Goal: Task Accomplishment & Management: Manage account settings

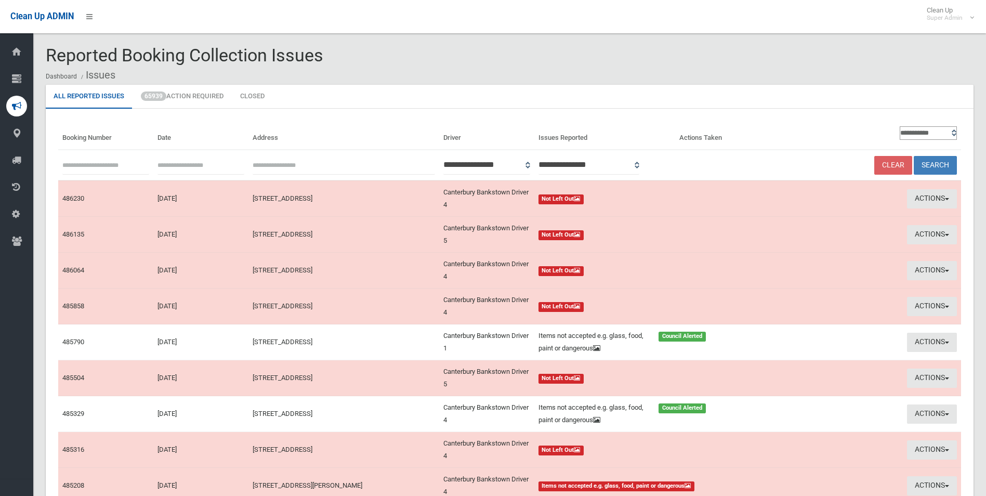
scroll to position [116, 0]
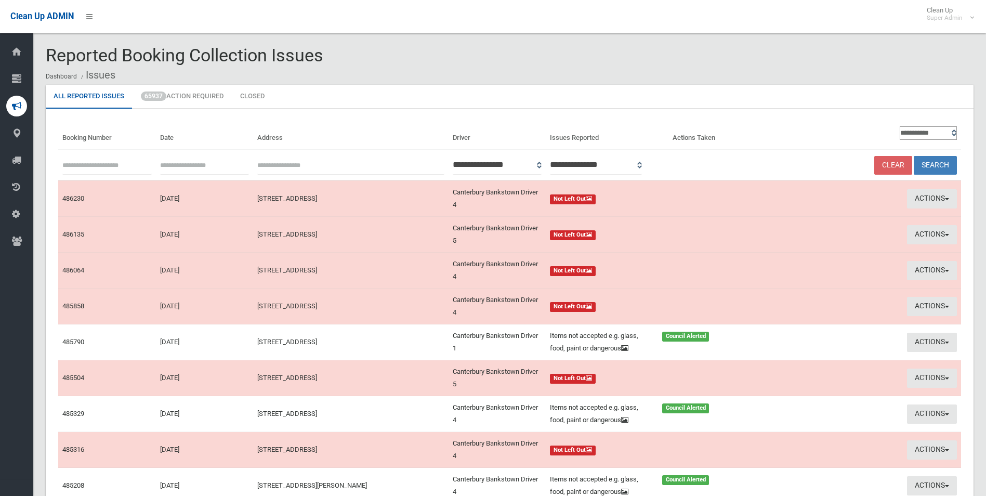
scroll to position [116, 0]
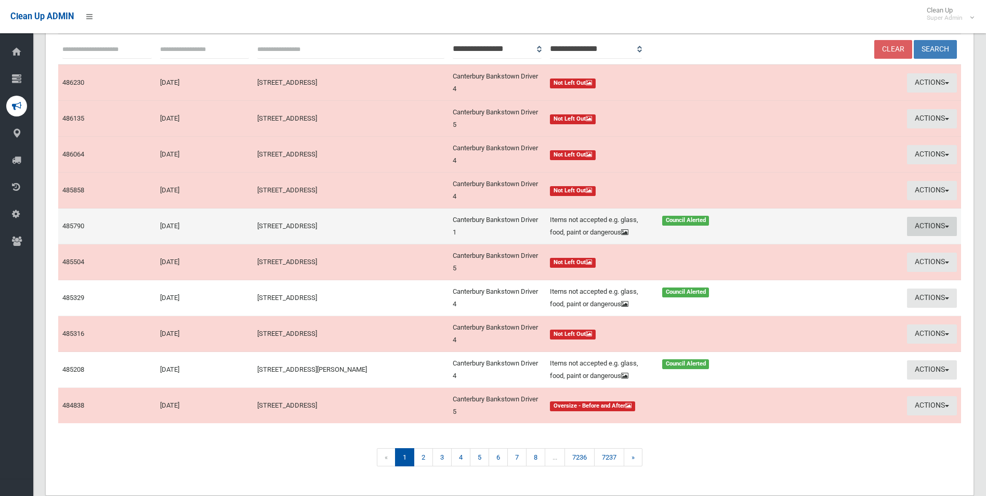
click at [917, 222] on button "Actions" at bounding box center [932, 226] width 50 height 19
click at [806, 264] on link "Edit Actions Taken" at bounding box center [833, 266] width 124 height 18
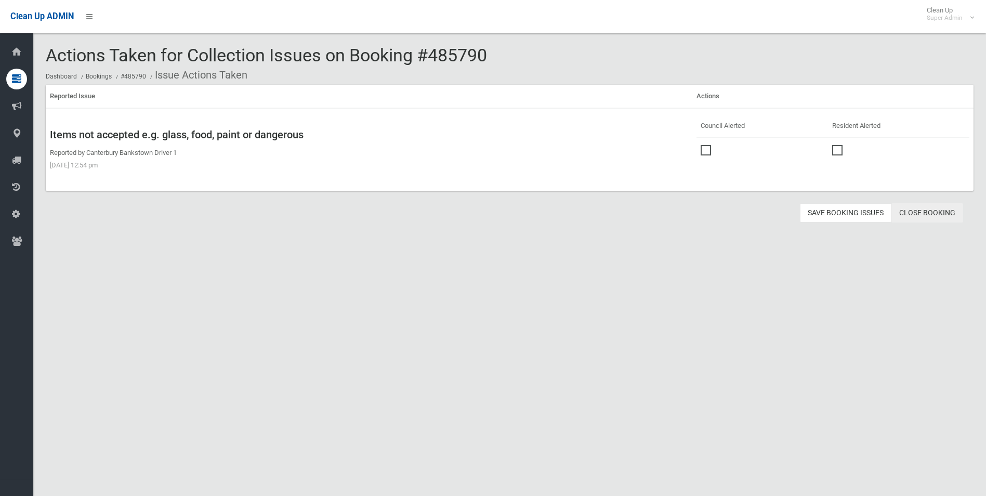
click at [941, 212] on link "Close Booking" at bounding box center [927, 212] width 72 height 19
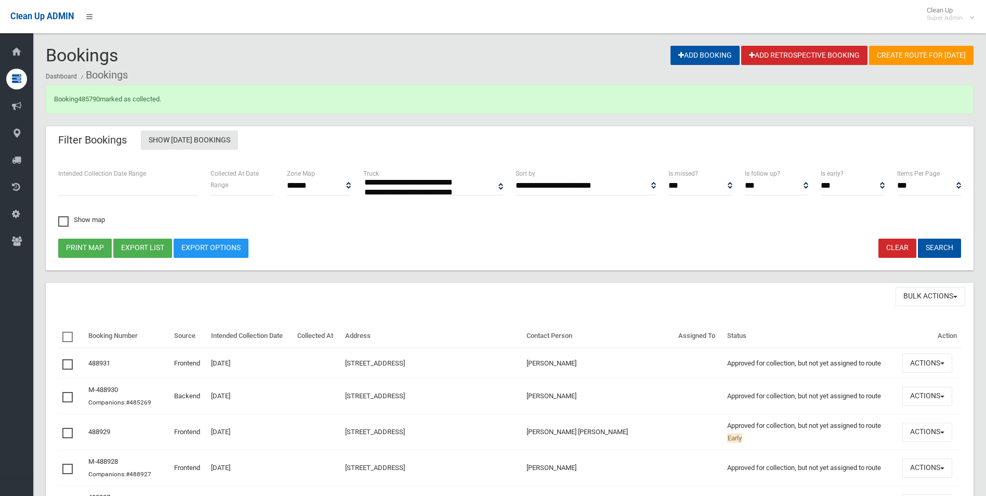
select select
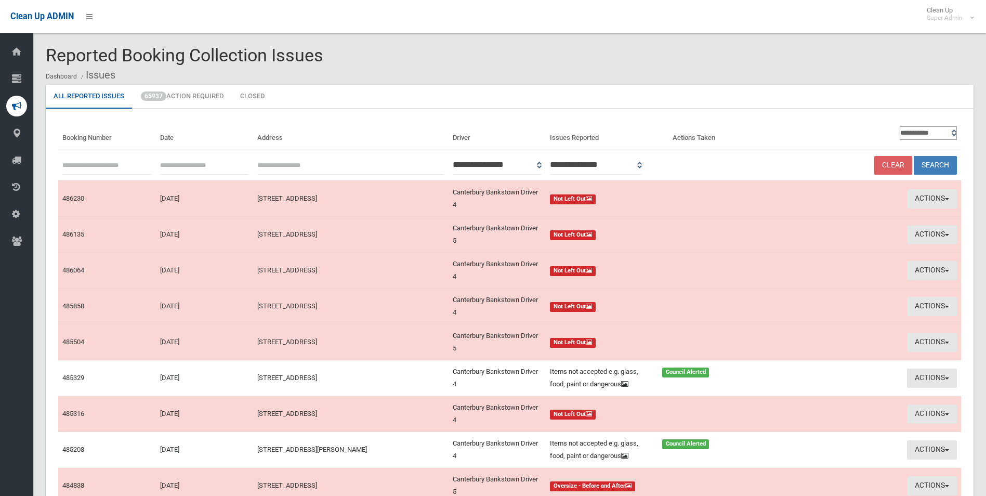
scroll to position [116, 0]
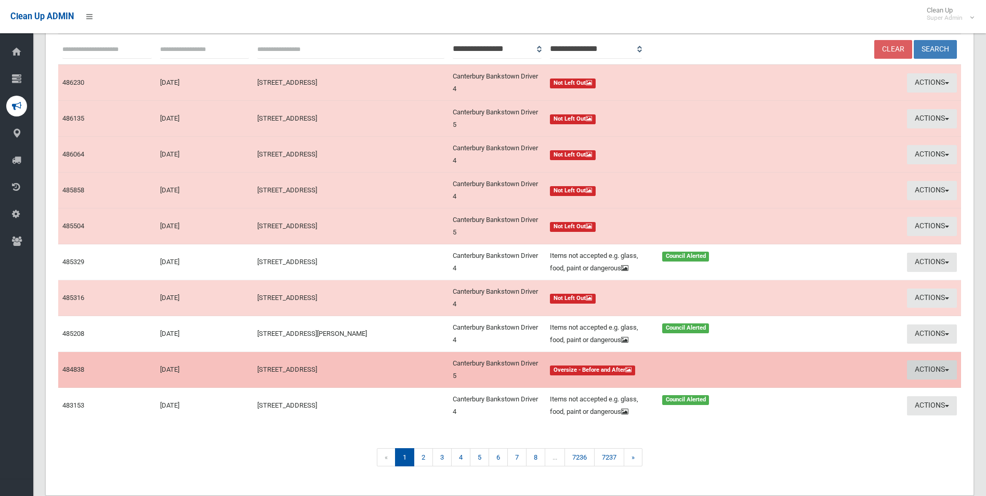
click at [919, 364] on button "Actions" at bounding box center [932, 369] width 50 height 19
click at [798, 388] on link "View Booking" at bounding box center [833, 392] width 124 height 18
click at [926, 368] on button "Actions" at bounding box center [932, 369] width 50 height 19
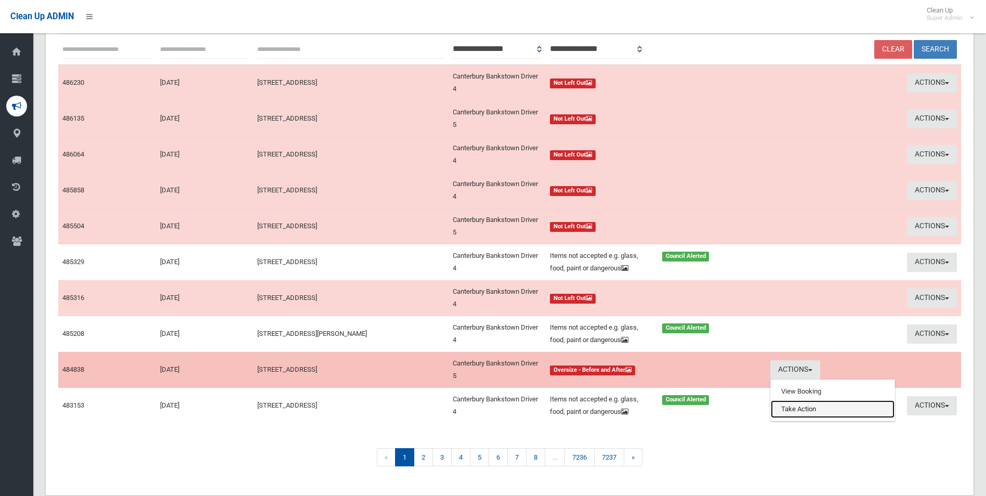
click at [806, 412] on link "Take Action" at bounding box center [833, 409] width 124 height 18
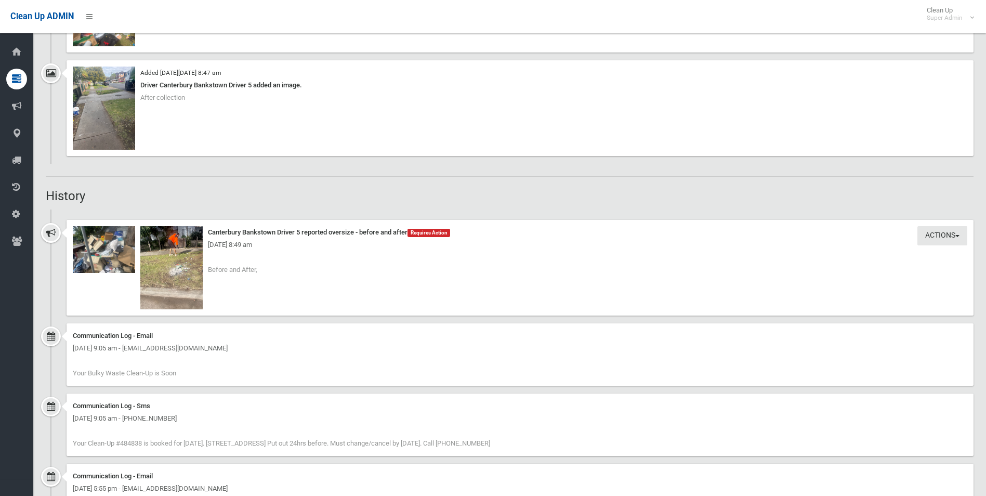
scroll to position [884, 0]
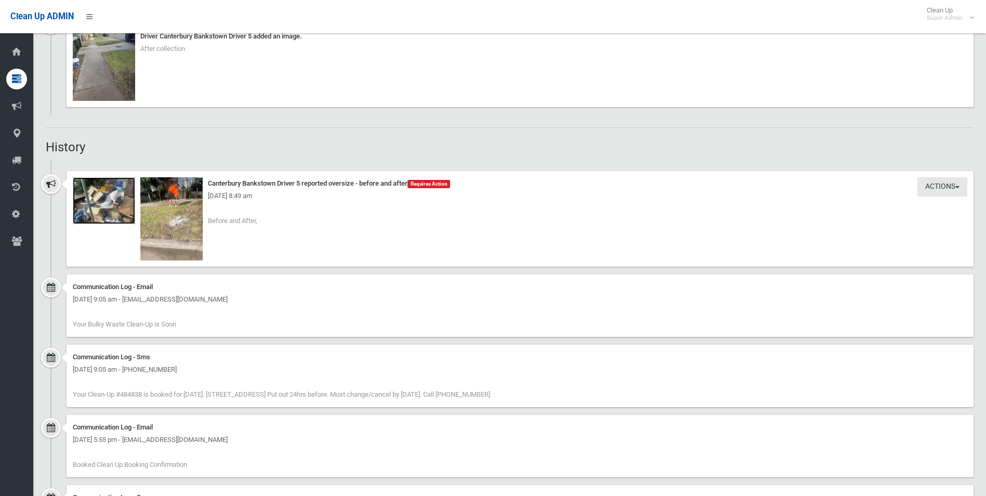
click at [121, 207] on img at bounding box center [104, 200] width 62 height 47
click at [177, 219] on img at bounding box center [171, 218] width 62 height 83
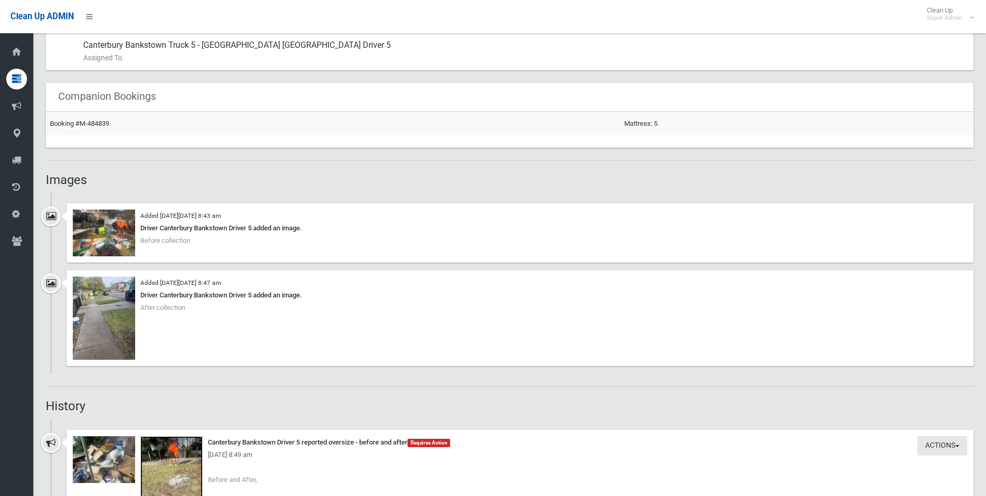
scroll to position [624, 0]
click at [113, 238] on img at bounding box center [104, 233] width 62 height 47
click at [125, 320] on img at bounding box center [104, 319] width 62 height 83
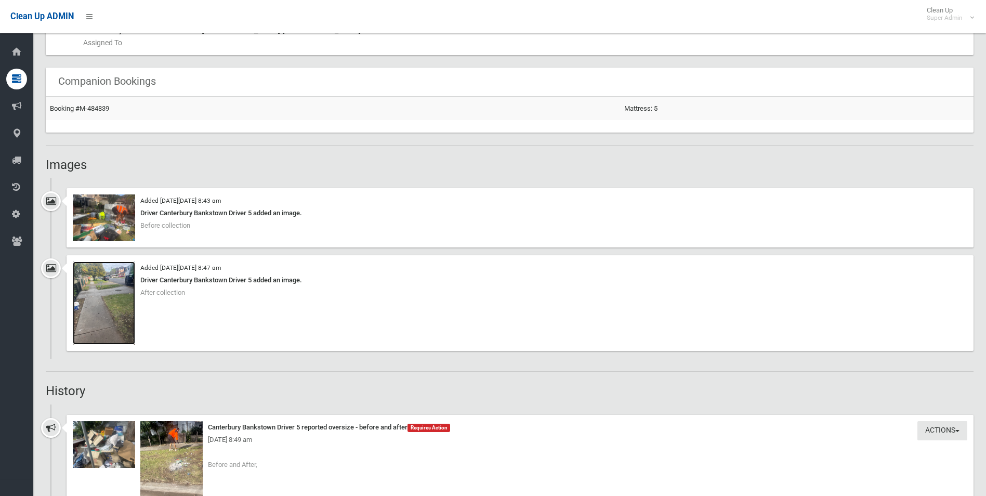
scroll to position [702, 0]
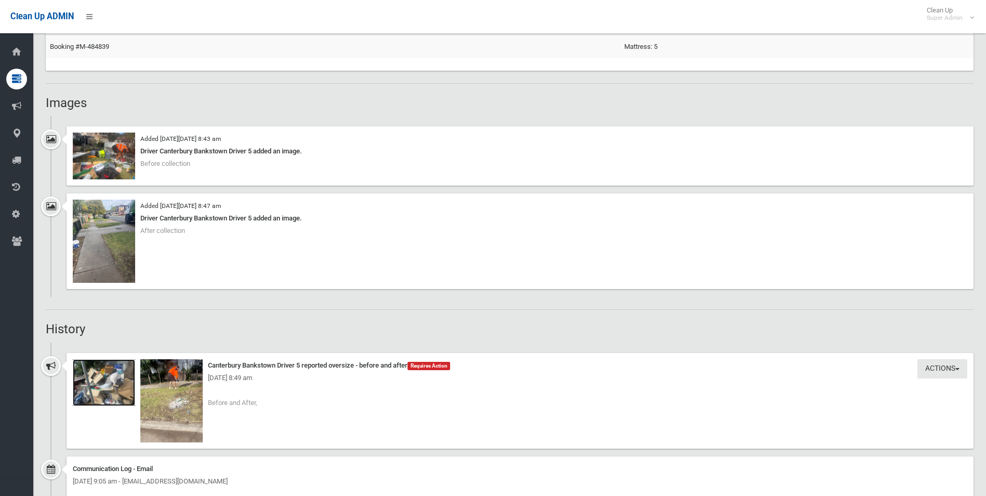
click at [107, 396] on img at bounding box center [104, 382] width 62 height 47
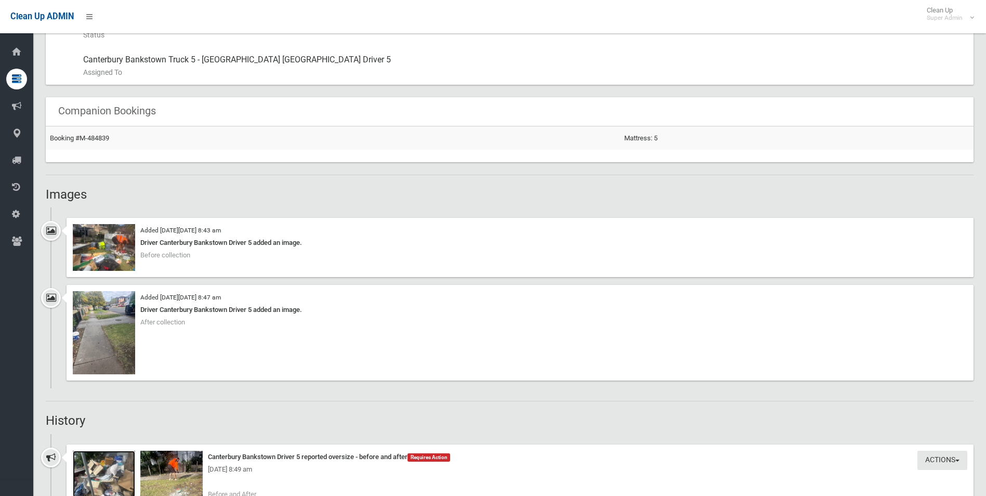
scroll to position [598, 0]
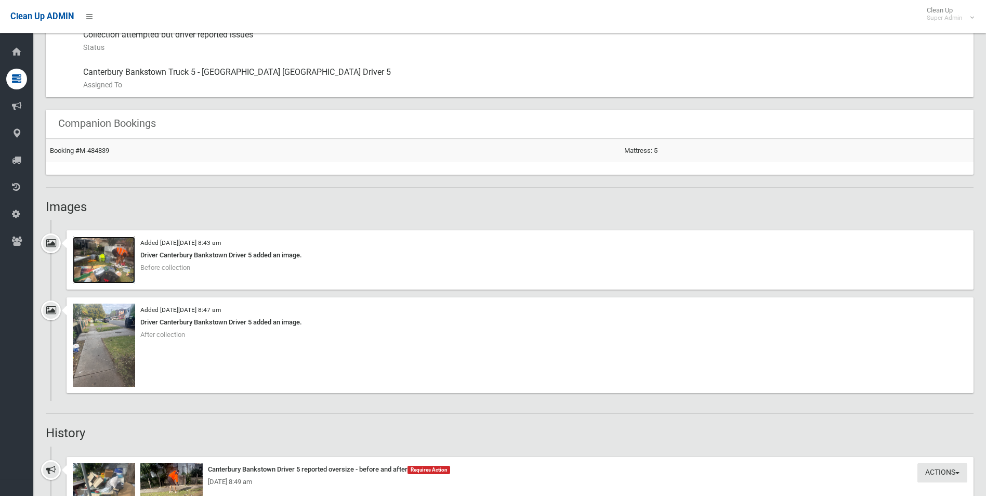
click at [117, 269] on img at bounding box center [104, 259] width 62 height 47
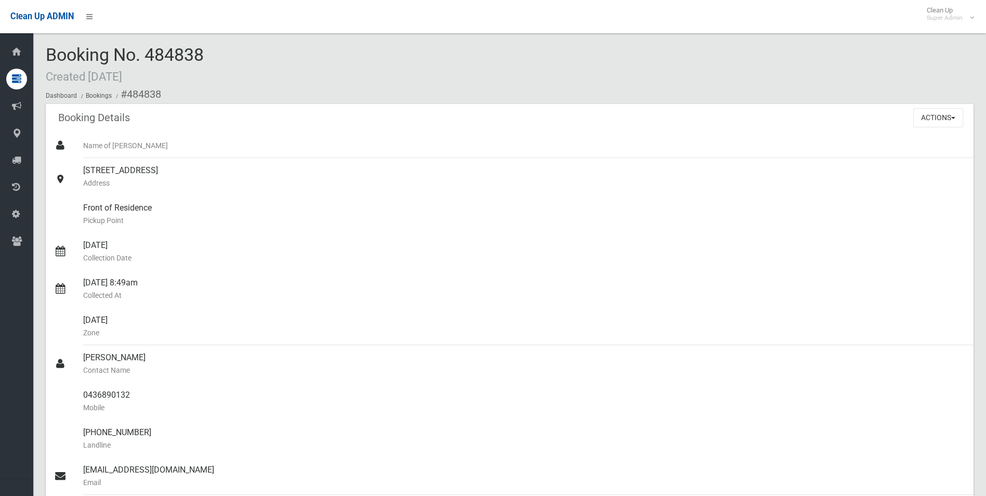
scroll to position [0, 0]
click at [84, 394] on div "0436890132 Mobile" at bounding box center [524, 401] width 882 height 37
drag, startPoint x: 84, startPoint y: 394, endPoint x: 119, endPoint y: 394, distance: 34.8
click at [119, 394] on div "0436890132 Mobile" at bounding box center [524, 401] width 882 height 37
copy div "0436890132"
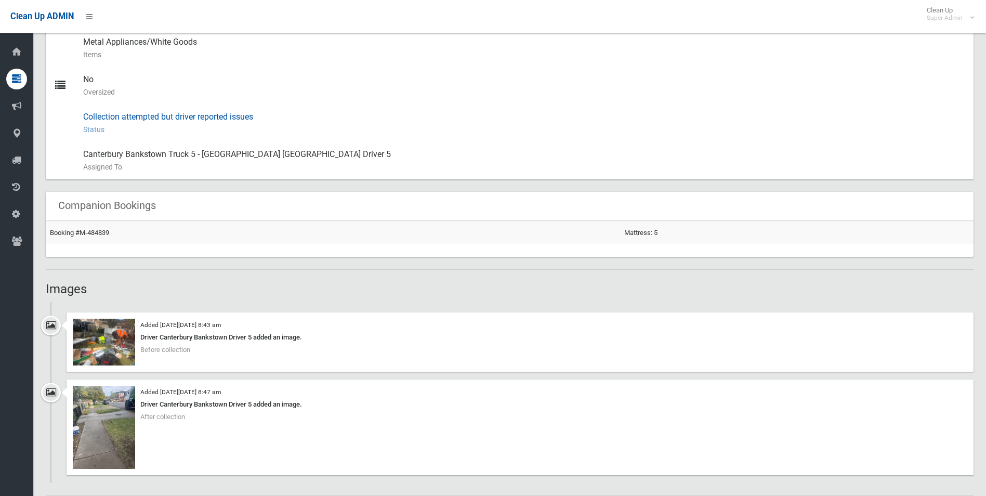
scroll to position [520, 0]
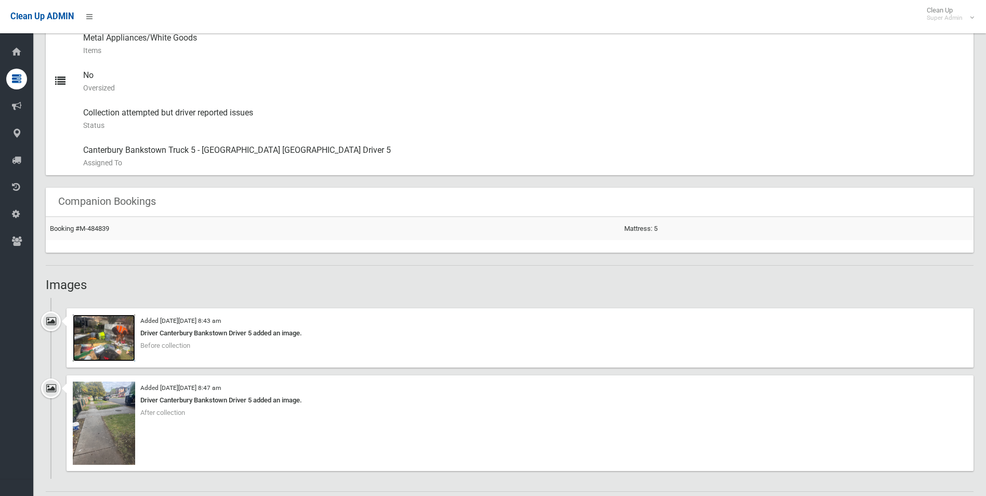
click at [121, 343] on img at bounding box center [104, 337] width 62 height 47
click at [80, 429] on img at bounding box center [104, 422] width 62 height 83
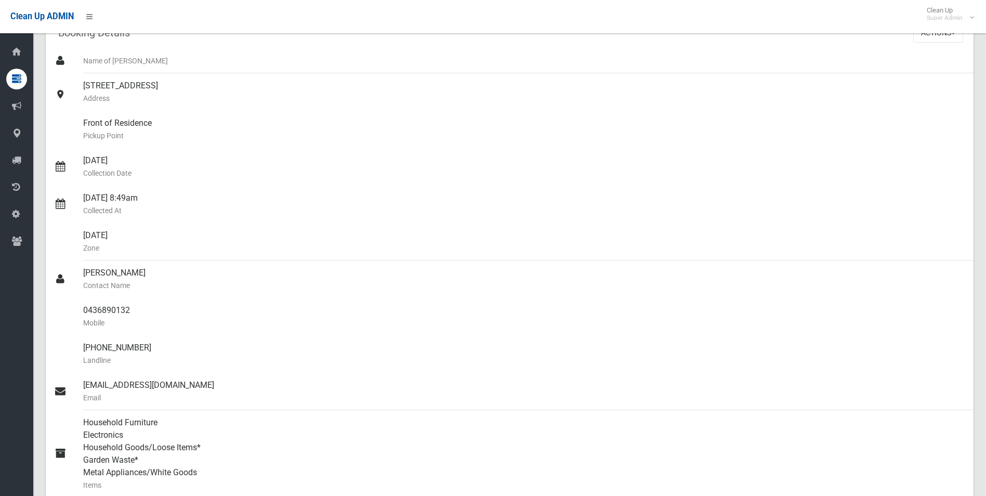
scroll to position [52, 0]
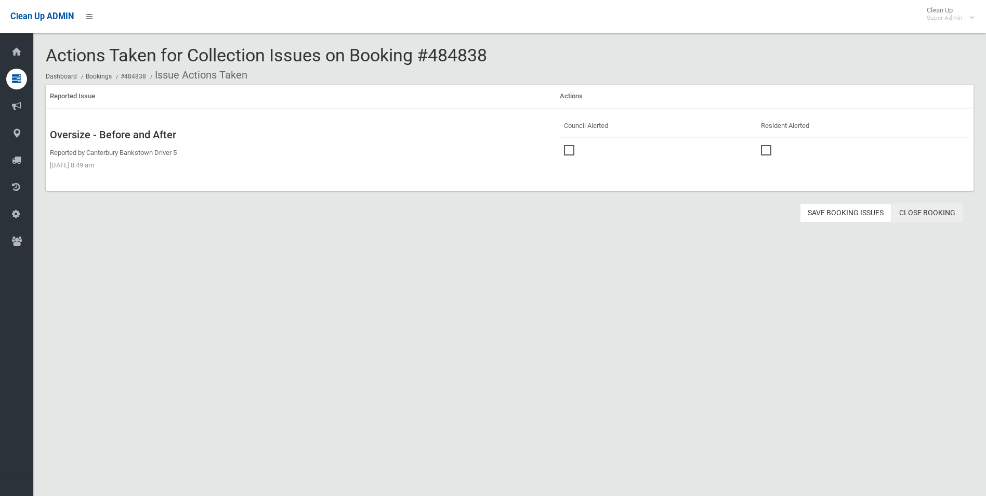
click at [941, 213] on link "Close Booking" at bounding box center [927, 212] width 72 height 19
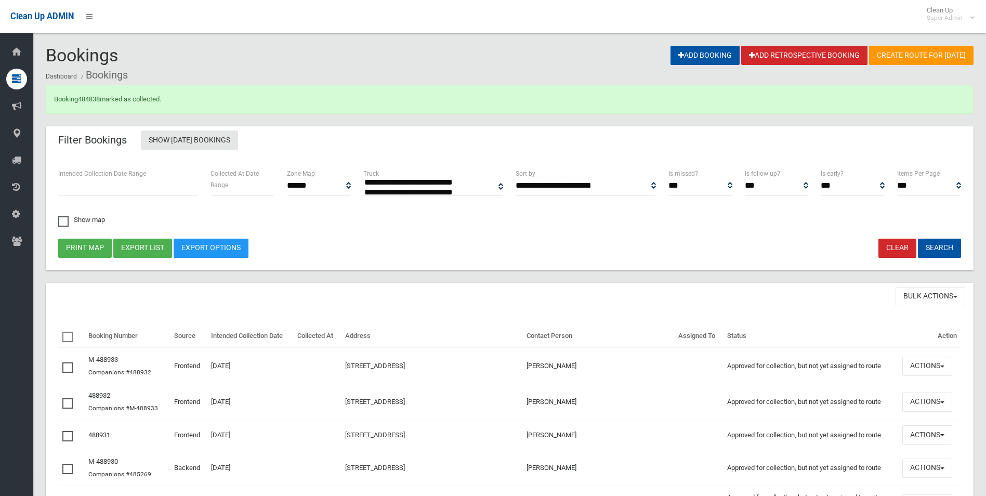
select select
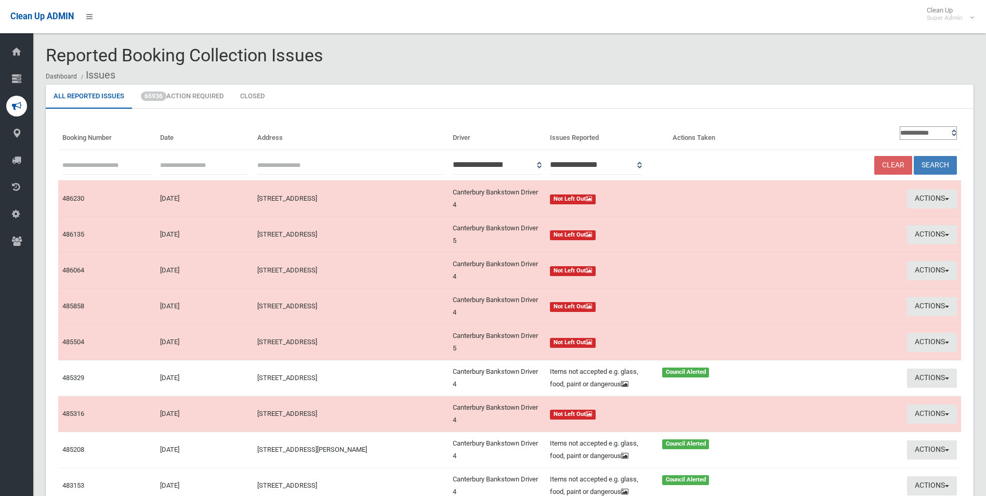
scroll to position [116, 0]
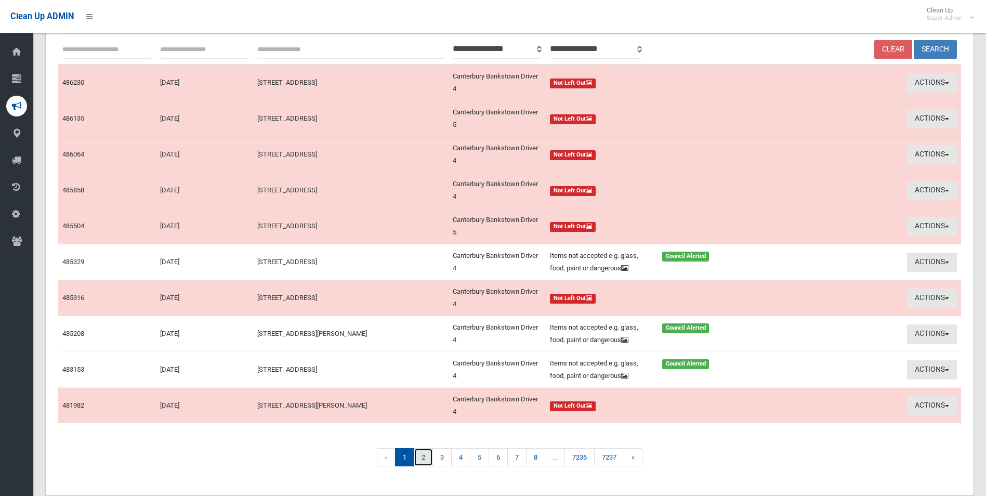
click at [424, 460] on link "2" at bounding box center [423, 457] width 19 height 18
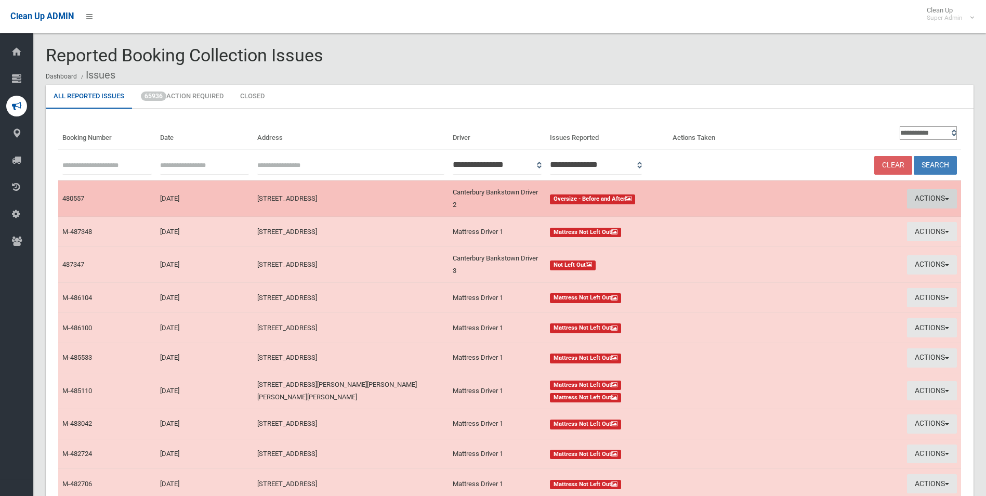
click at [918, 195] on button "Actions" at bounding box center [932, 198] width 50 height 19
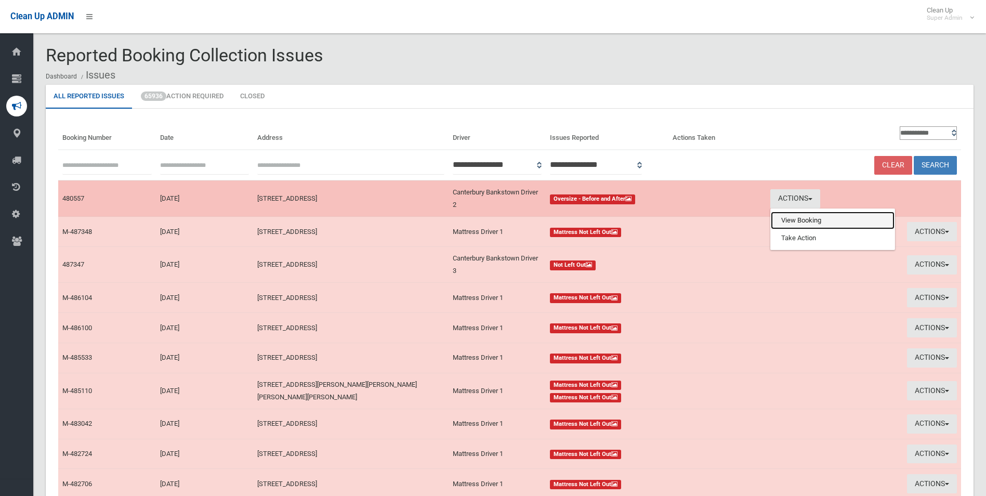
click at [797, 220] on link "View Booking" at bounding box center [833, 221] width 124 height 18
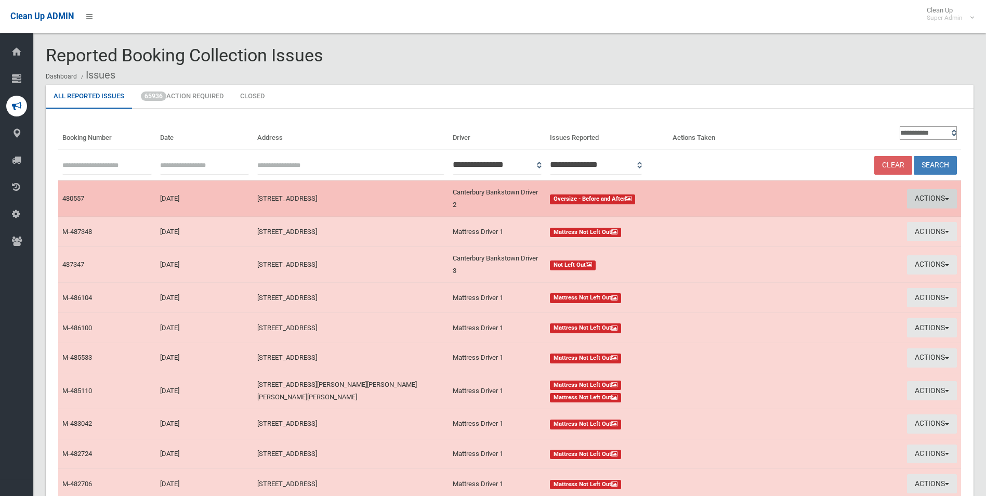
click at [921, 196] on button "Actions" at bounding box center [932, 198] width 50 height 19
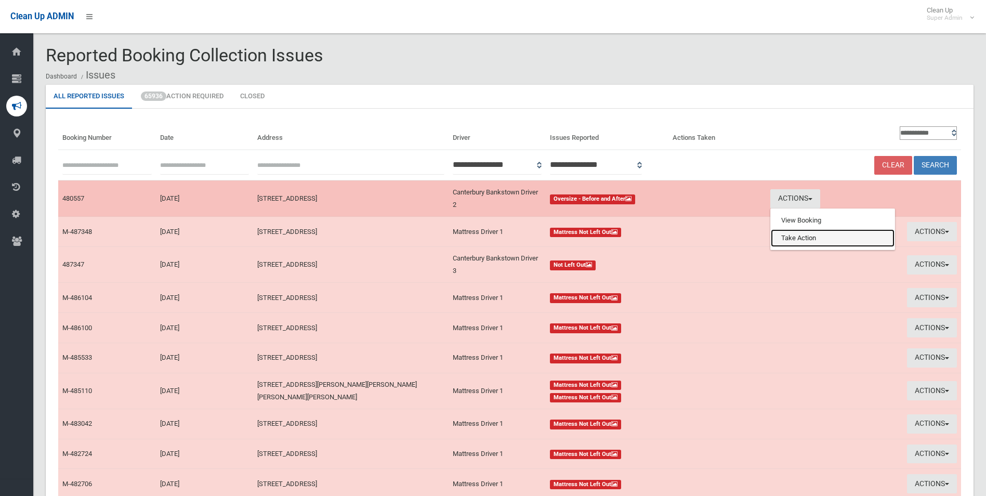
click at [809, 241] on link "Take Action" at bounding box center [833, 238] width 124 height 18
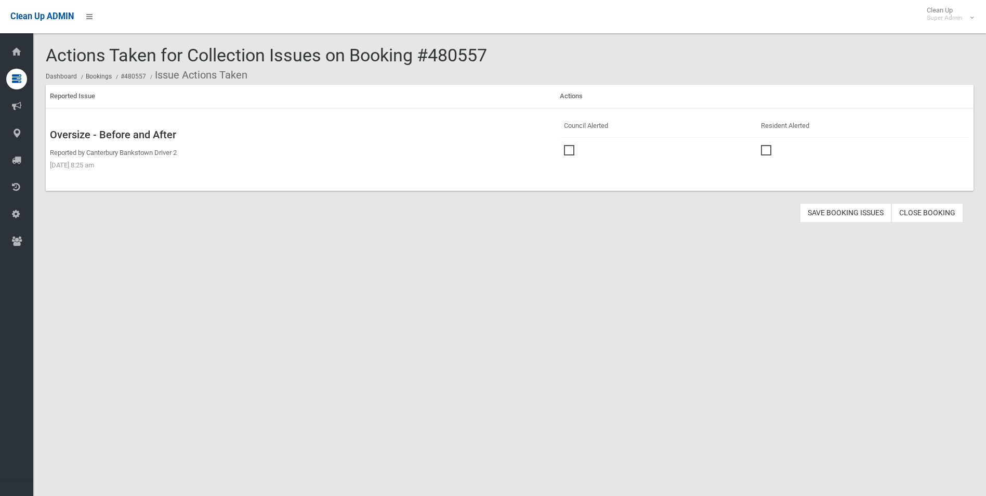
click at [917, 213] on link "Close Booking" at bounding box center [927, 212] width 72 height 19
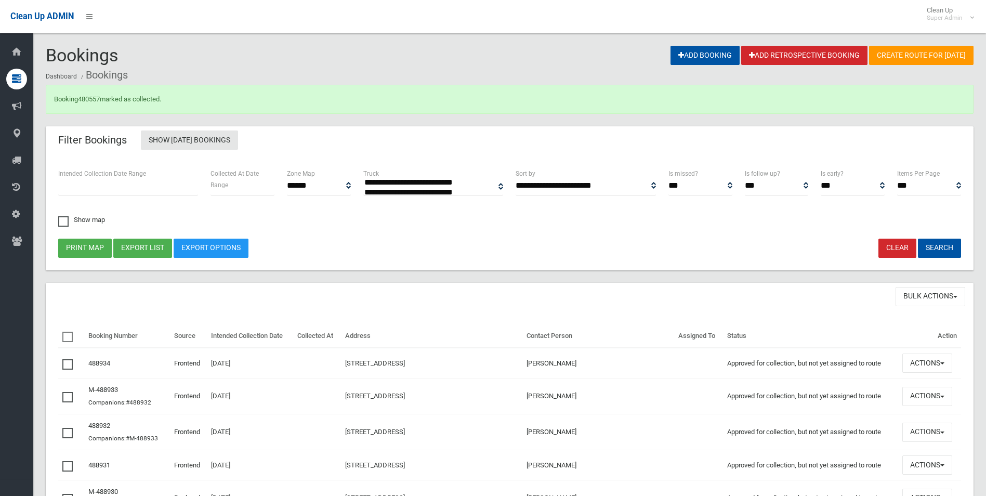
select select
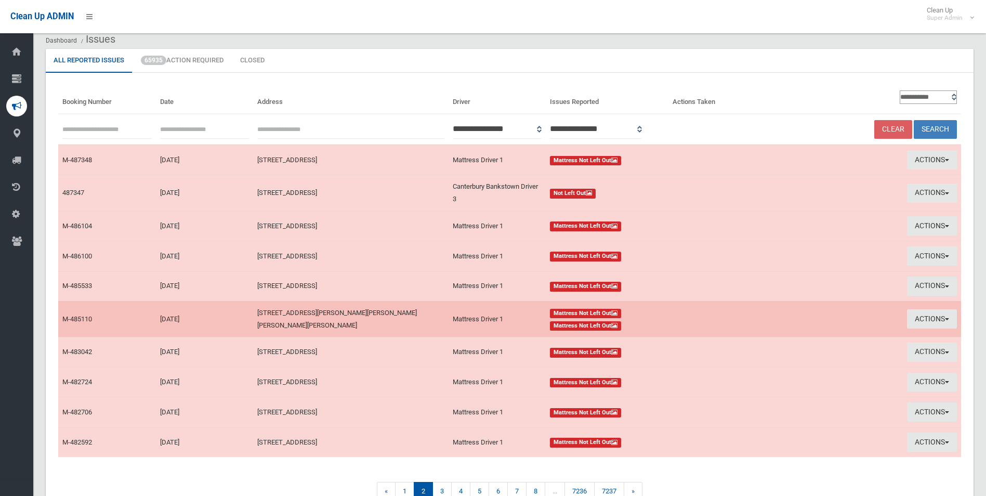
scroll to position [95, 0]
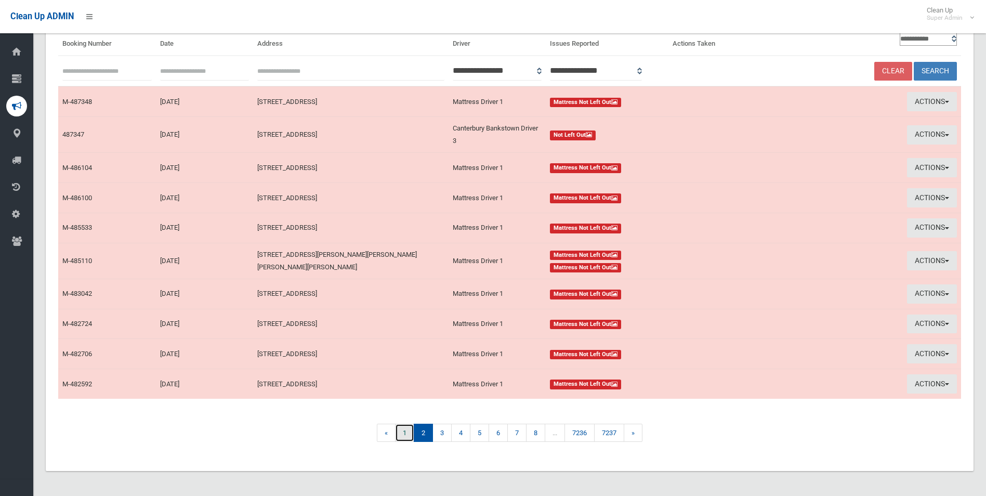
click at [400, 433] on link "1" at bounding box center [404, 433] width 19 height 18
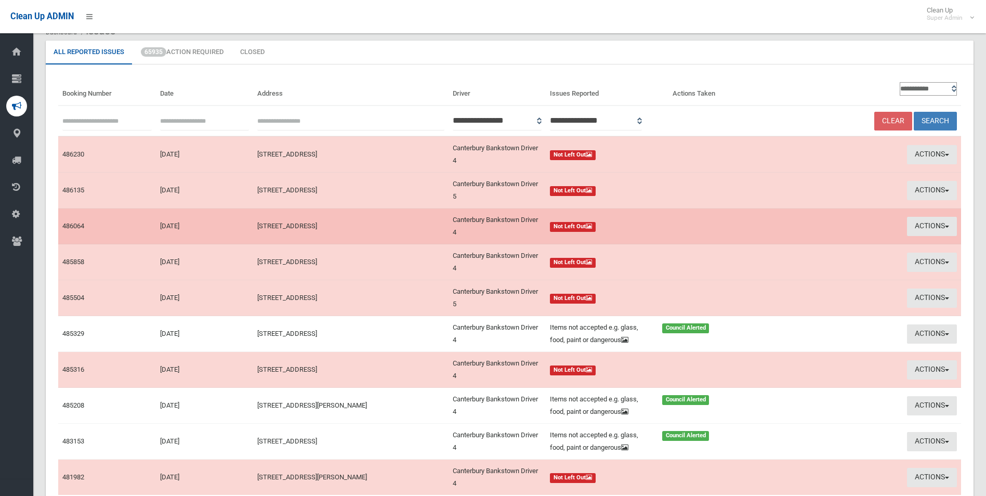
scroll to position [141, 0]
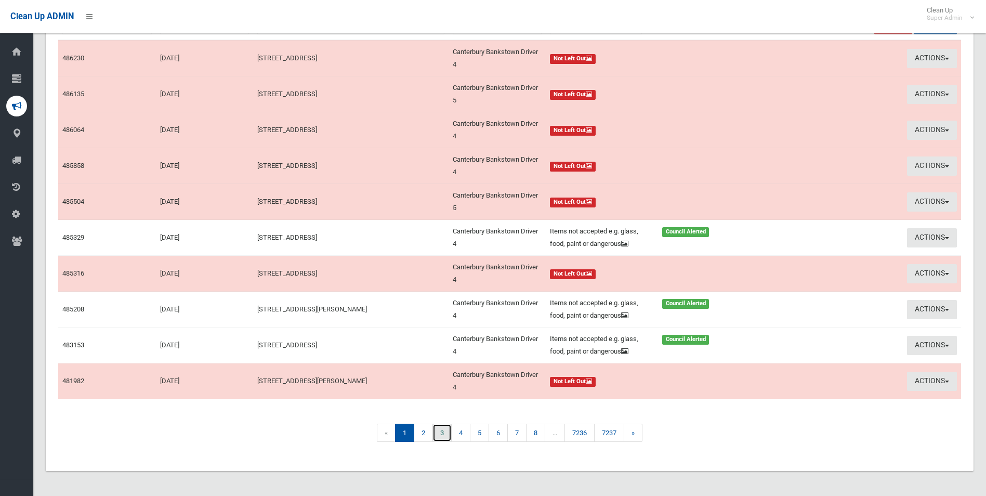
click at [443, 434] on link "3" at bounding box center [441, 433] width 19 height 18
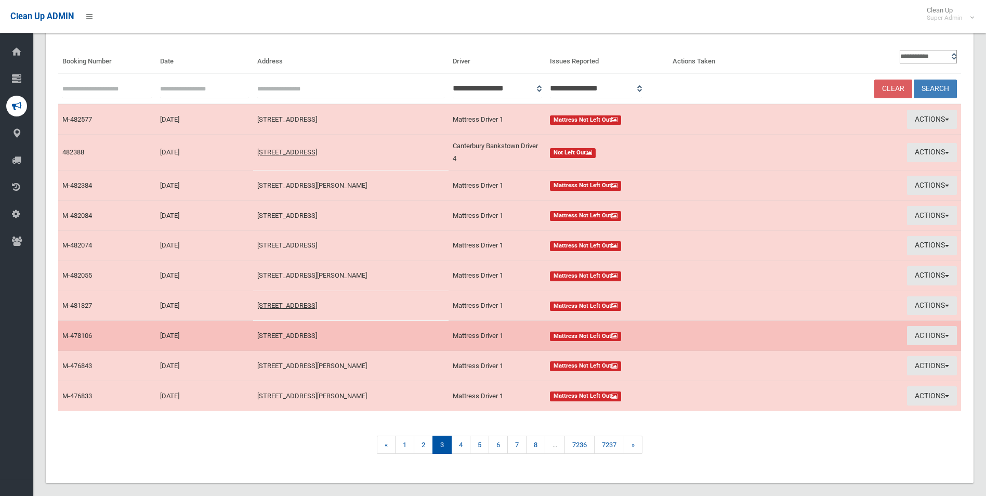
scroll to position [89, 0]
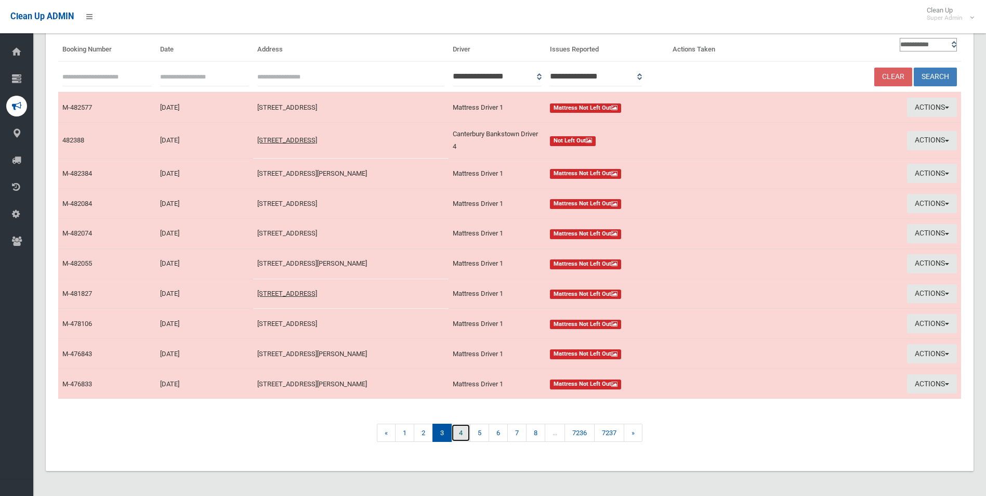
click at [461, 434] on link "4" at bounding box center [460, 433] width 19 height 18
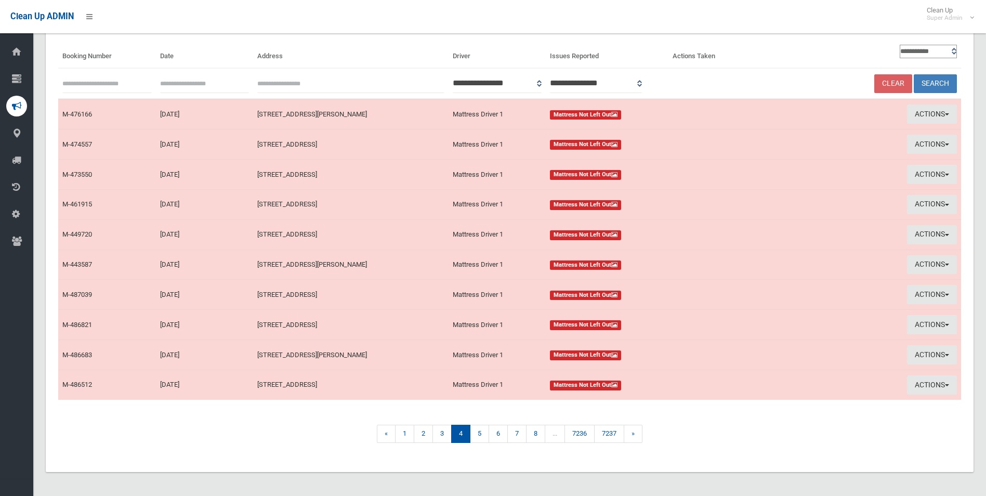
scroll to position [83, 0]
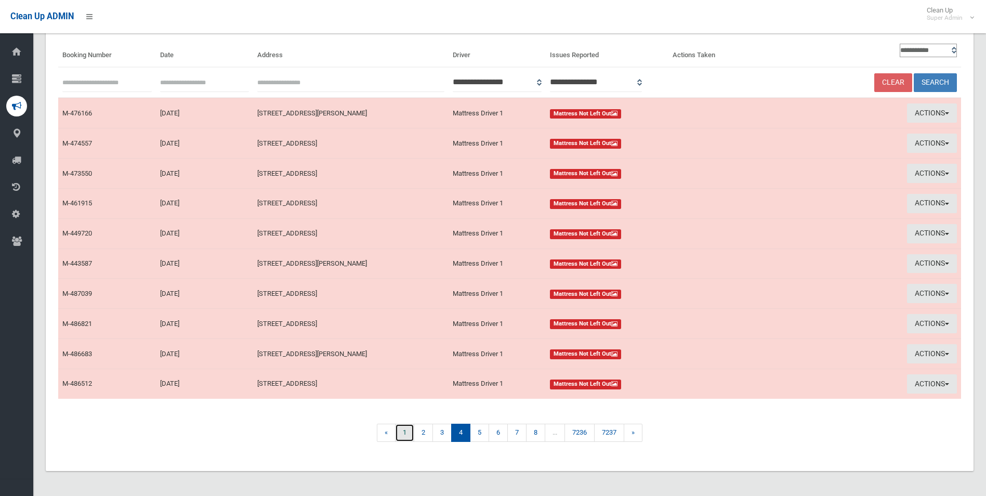
click at [404, 429] on link "1" at bounding box center [404, 433] width 19 height 18
